Goal: Obtain resource: Obtain resource

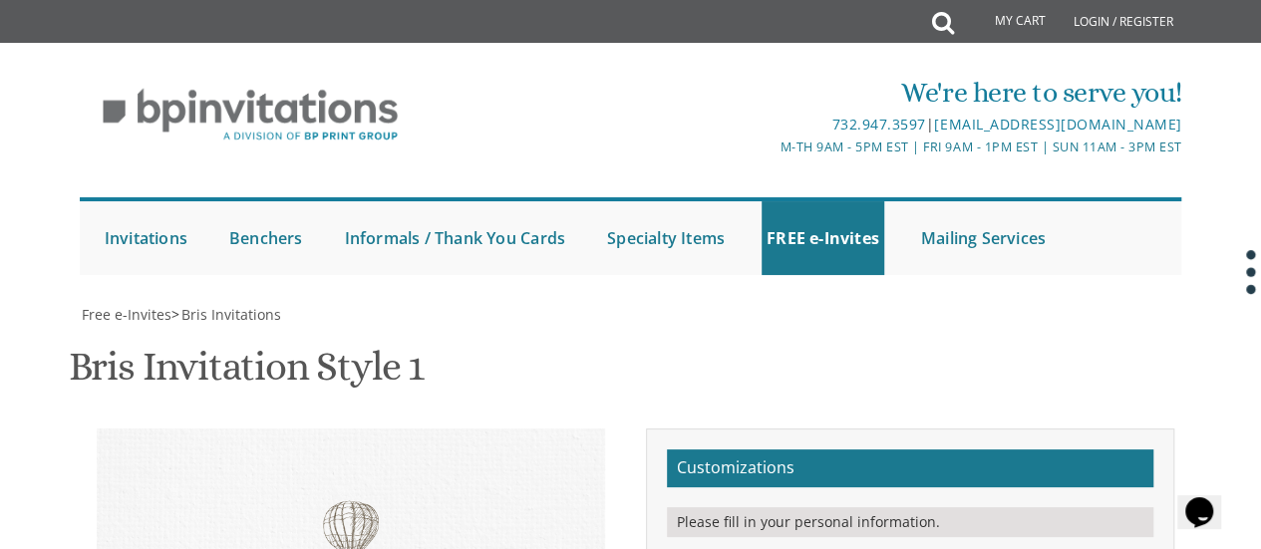
type textarea "With much gratitude to Hashem Yisborach We would like to inform you of the Bris…"
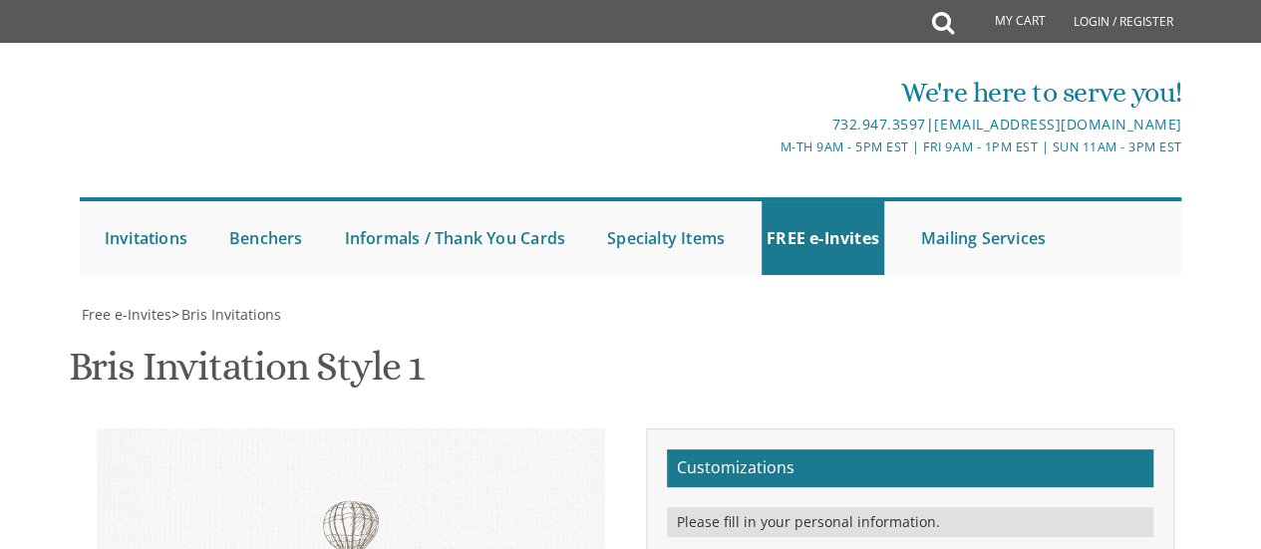
drag, startPoint x: 987, startPoint y: 151, endPoint x: 852, endPoint y: 149, distance: 134.6
paste textarea "ה אלול"
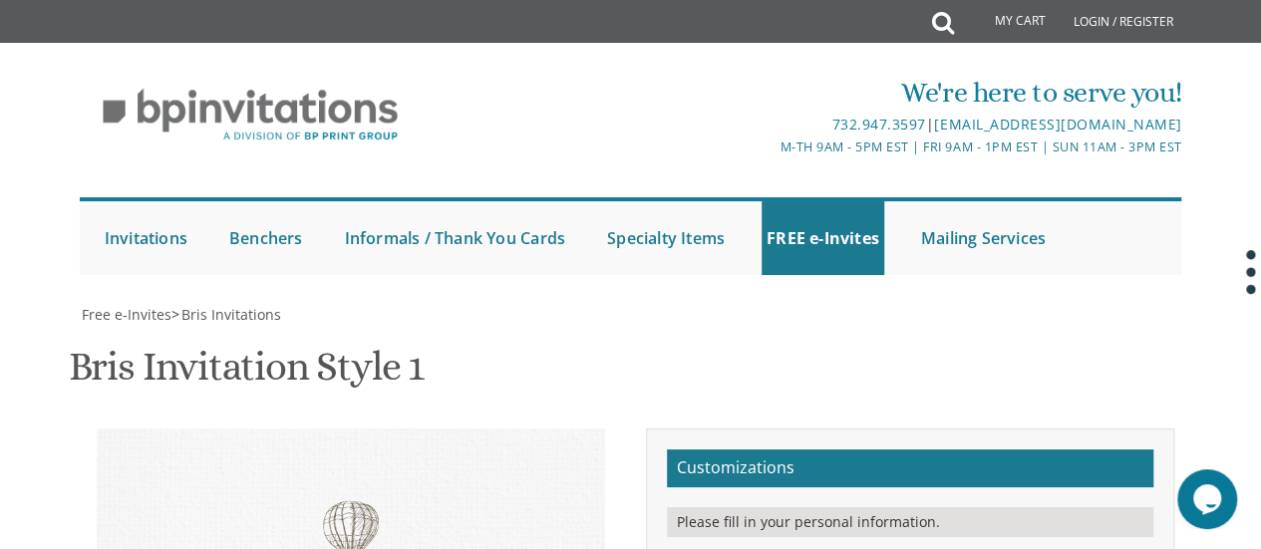
drag, startPoint x: 1058, startPoint y: 158, endPoint x: 851, endPoint y: 168, distance: 206.6
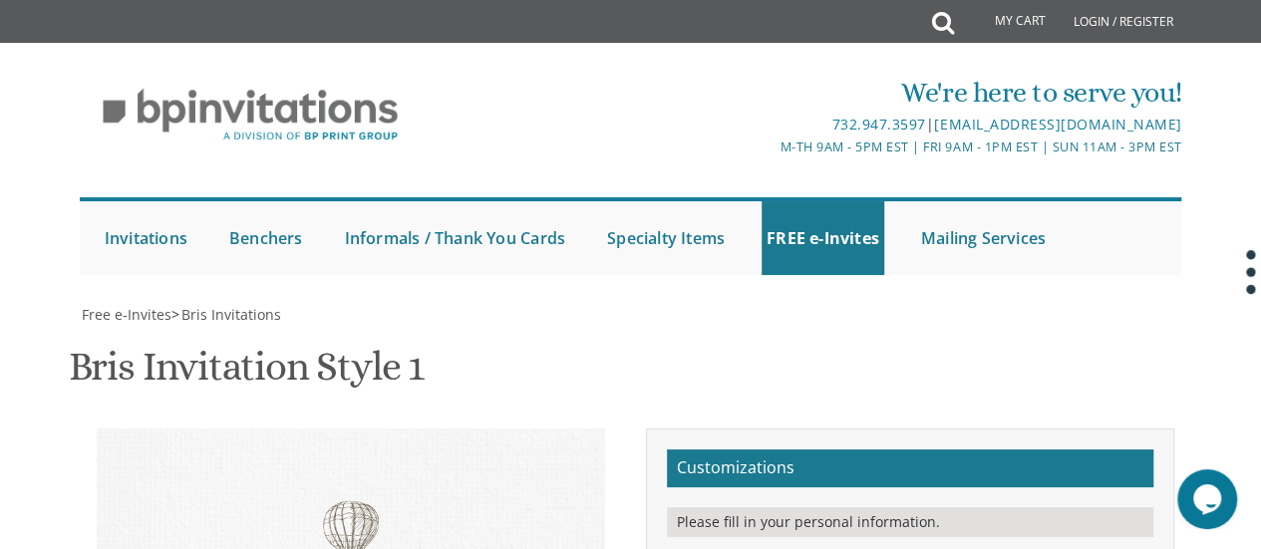
drag, startPoint x: 1094, startPoint y: 188, endPoint x: 848, endPoint y: 186, distance: 246.2
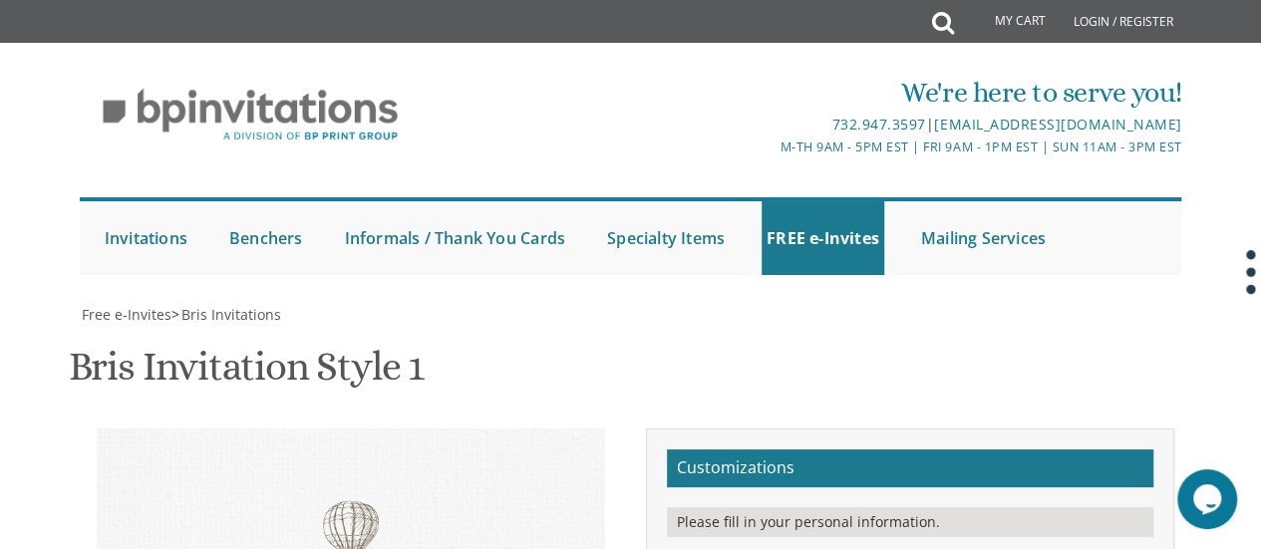
type textarea "With gratitude to Hashem We would like to inform you of the bris of our dear so…"
drag, startPoint x: 1020, startPoint y: 310, endPoint x: 814, endPoint y: 258, distance: 211.8
type textarea "[PERSON_NAME] and [PERSON_NAME] and [PERSON_NAME] and [PERSON_NAME]"
drag, startPoint x: 1125, startPoint y: 157, endPoint x: 1047, endPoint y: 176, distance: 81.0
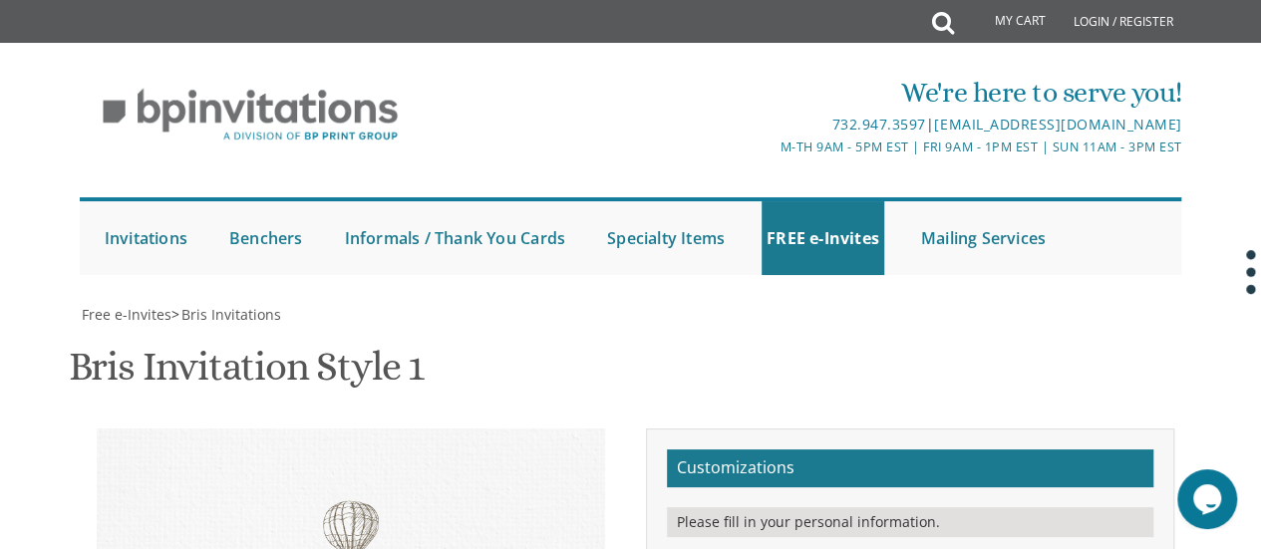
type textarea "With gratitude to Hashem We would like to inform you of the bris of our dear so…"
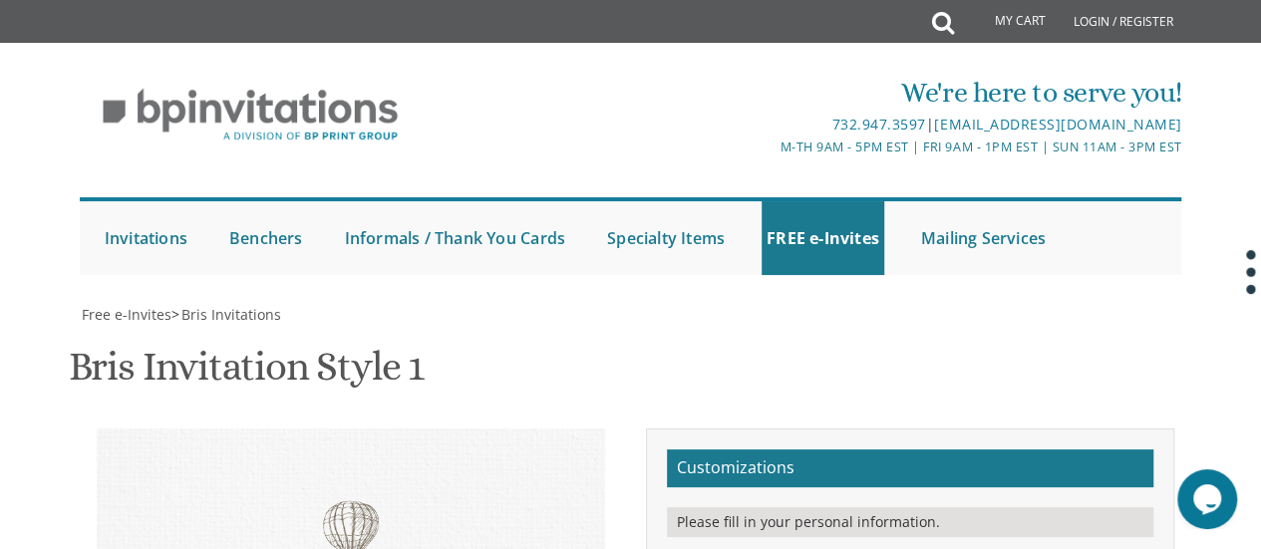
type input "[EMAIL_ADDRESS][DOMAIN_NAME]"
